Goal: Task Accomplishment & Management: Manage account settings

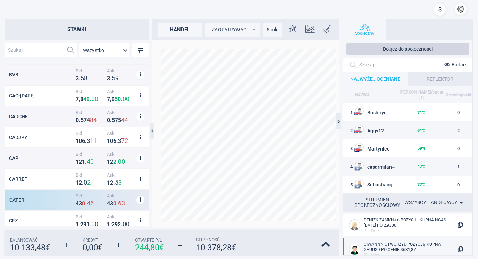
scroll to position [80, 0]
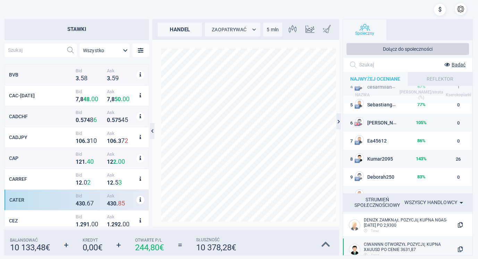
click at [325, 242] on icon at bounding box center [325, 244] width 9 height 10
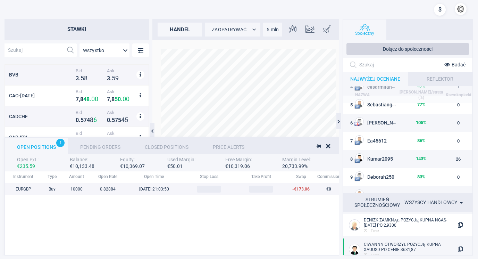
scroll to position [72, 549]
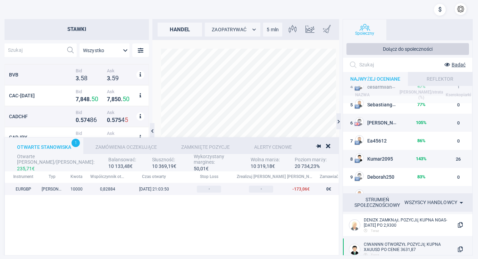
click at [134, 143] on div "Zamówienia oczekujące" at bounding box center [126, 145] width 86 height 16
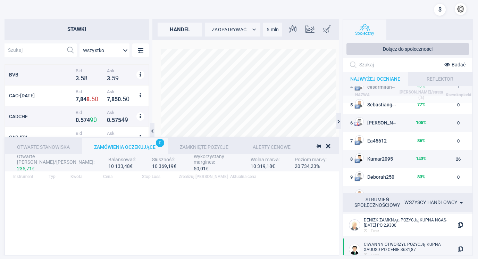
click at [203, 143] on div "Zamknięte pozycje" at bounding box center [204, 145] width 73 height 16
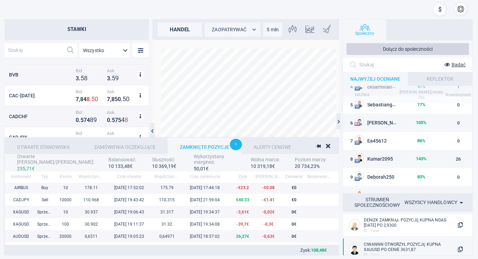
scroll to position [0, 0]
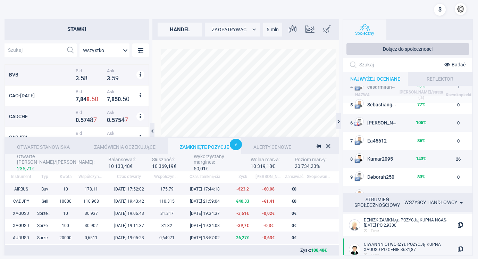
click at [327, 143] on icon at bounding box center [328, 146] width 4 height 6
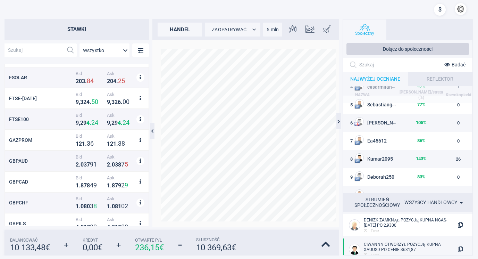
scroll to position [2539, 0]
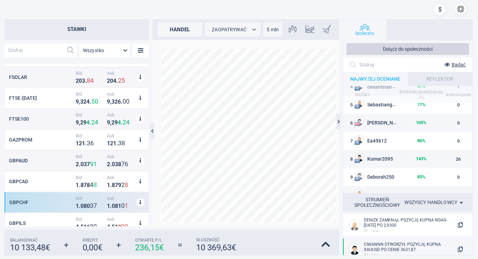
click at [55, 199] on div "GBPCHF Bid 1 . 0 8 0 3 7 Ask 1 . 0 8 1 0 1" at bounding box center [77, 202] width 144 height 21
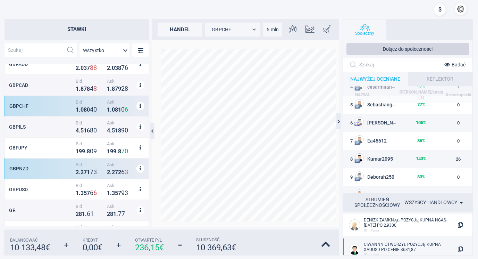
scroll to position [2643, 0]
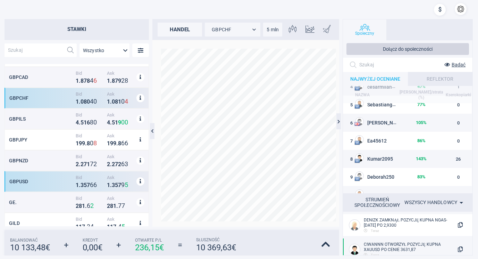
click at [44, 177] on div "GBPUSD Bid 1 . 3 5 7 6 6 Ask 1 . 3 5 7 9 5" at bounding box center [77, 181] width 144 height 21
type input "GBPUSD"
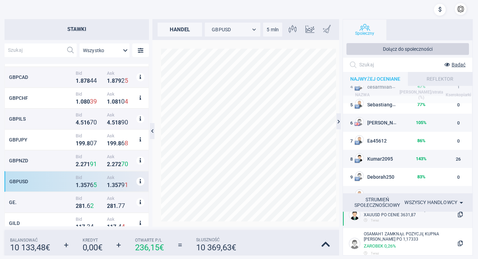
scroll to position [0, 0]
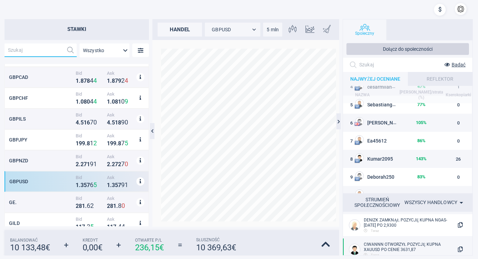
click at [38, 50] on input "text" at bounding box center [34, 50] width 59 height 14
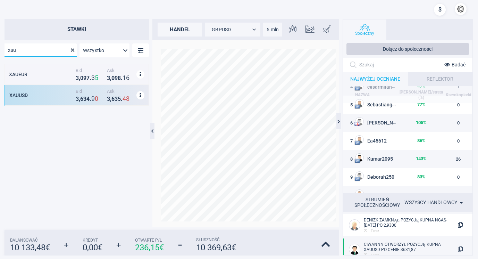
type input "xau"
click at [43, 91] on div "XAUUSD Bid 3 , 6 3 4 . 9 1 Ask 3 , 6 3 5 . 4 8" at bounding box center [77, 95] width 144 height 21
type input "XAUUSD"
drag, startPoint x: 342, startPoint y: 240, endPoint x: 341, endPoint y: 227, distance: 13.6
click at [341, 227] on div at bounding box center [339, 137] width 3 height 236
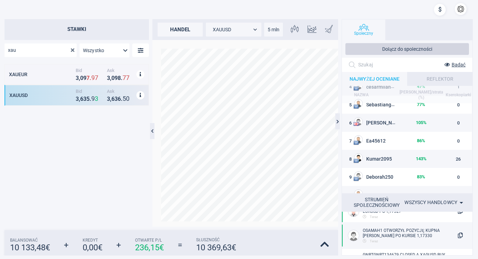
scroll to position [278, 0]
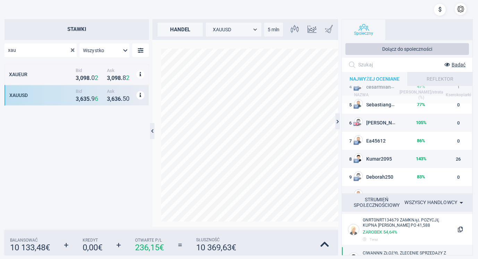
click at [42, 52] on input "xau" at bounding box center [35, 50] width 61 height 14
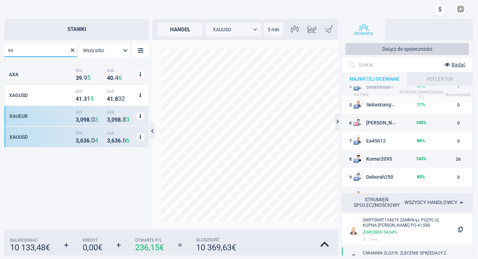
type input "xa"
click at [41, 114] on div "XAUEUR" at bounding box center [41, 116] width 65 height 6
type input "XAUEUR"
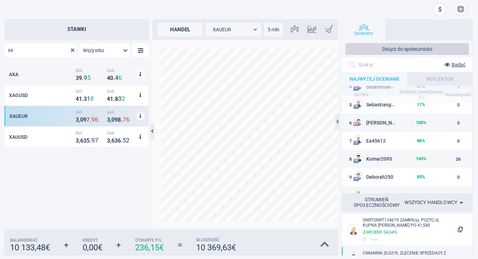
click at [324, 243] on icon at bounding box center [324, 244] width 9 height 10
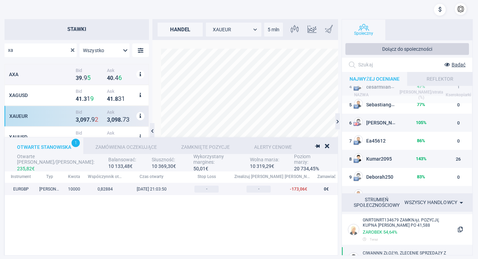
scroll to position [0, 0]
click at [327, 143] on icon at bounding box center [327, 146] width 4 height 6
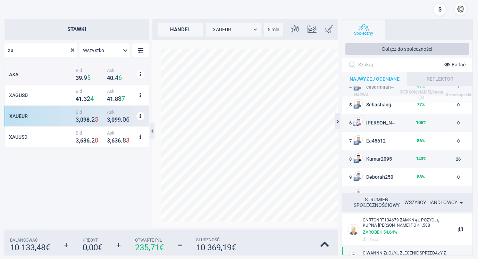
click at [460, 7] on button "button" at bounding box center [461, 9] width 12 height 12
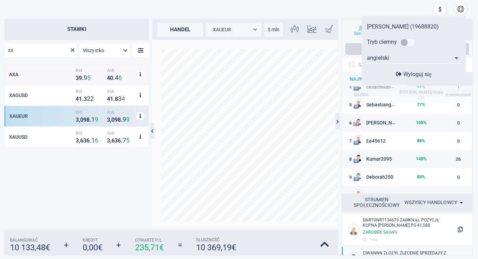
click at [423, 72] on font "Wyloguj się" at bounding box center [417, 74] width 28 height 7
